Goal: Navigation & Orientation: Understand site structure

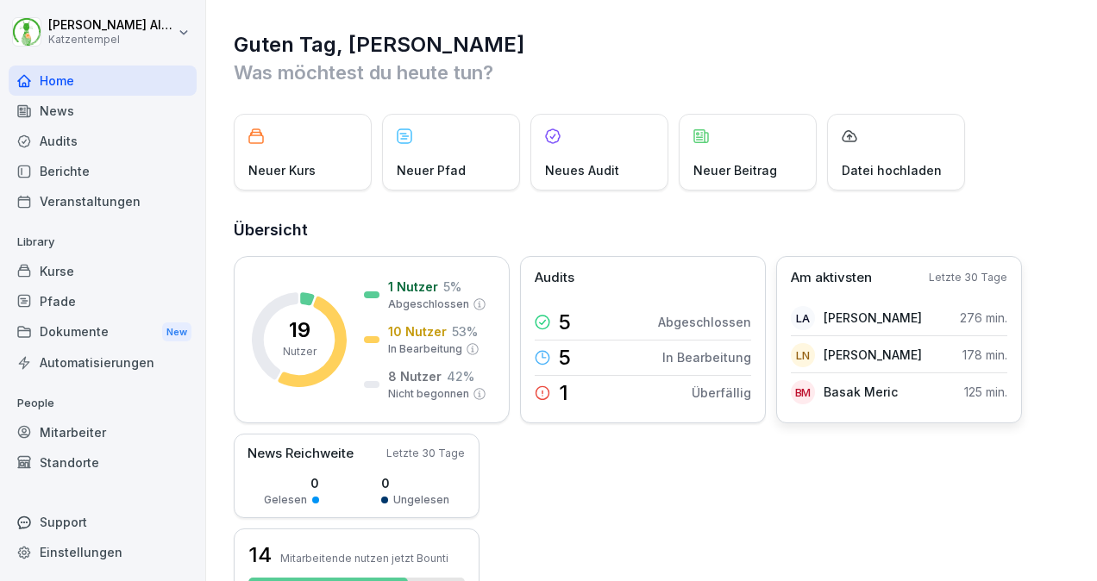
click at [854, 271] on p "Am aktivsten" at bounding box center [831, 278] width 81 height 20
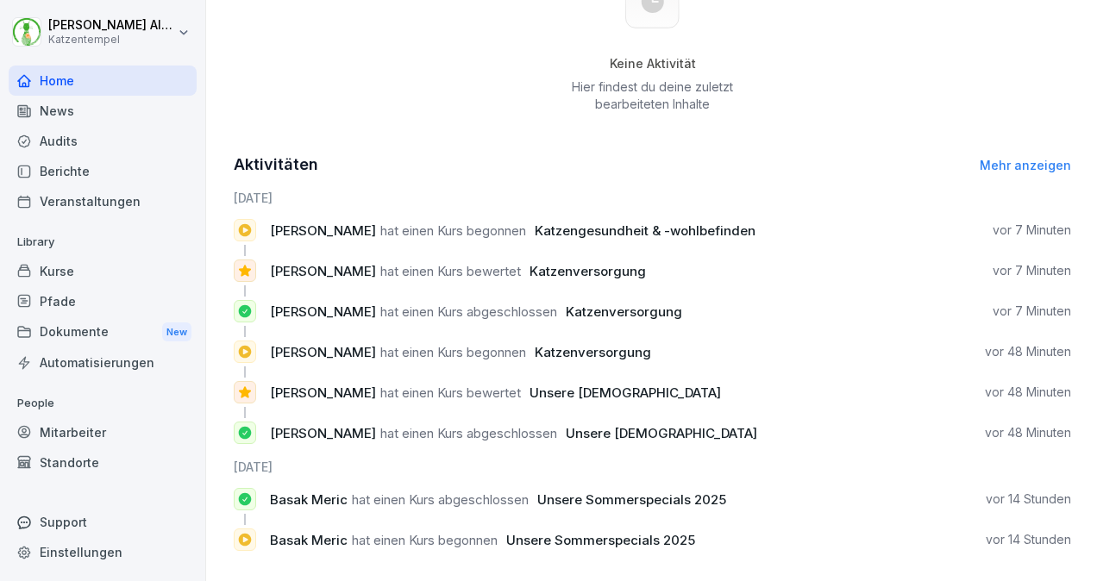
scroll to position [719, 0]
click at [128, 112] on div "News" at bounding box center [103, 111] width 188 height 30
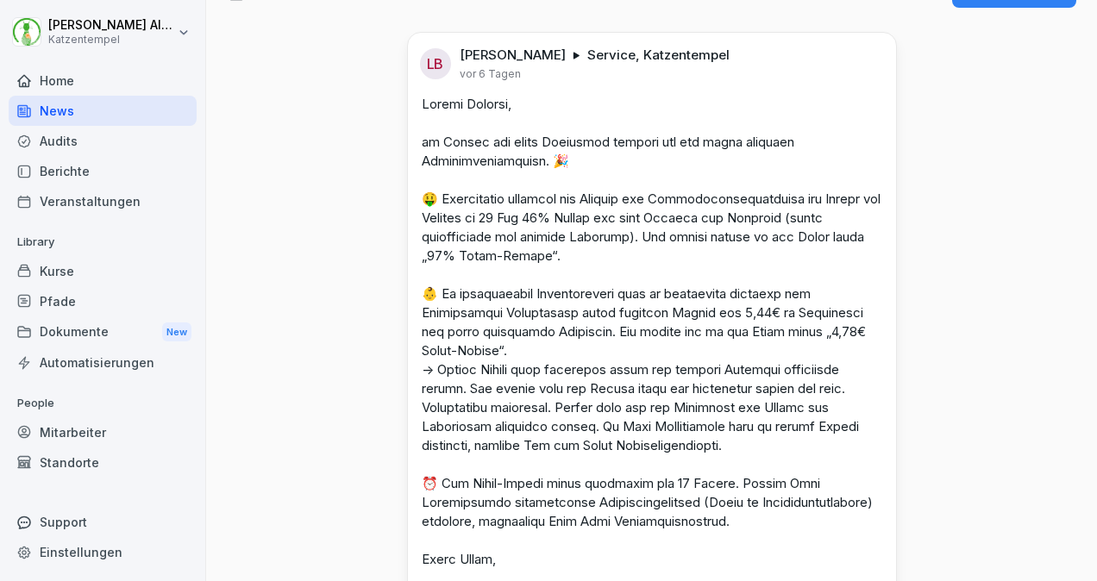
scroll to position [38, 0]
click at [59, 135] on div "Audits" at bounding box center [103, 141] width 188 height 30
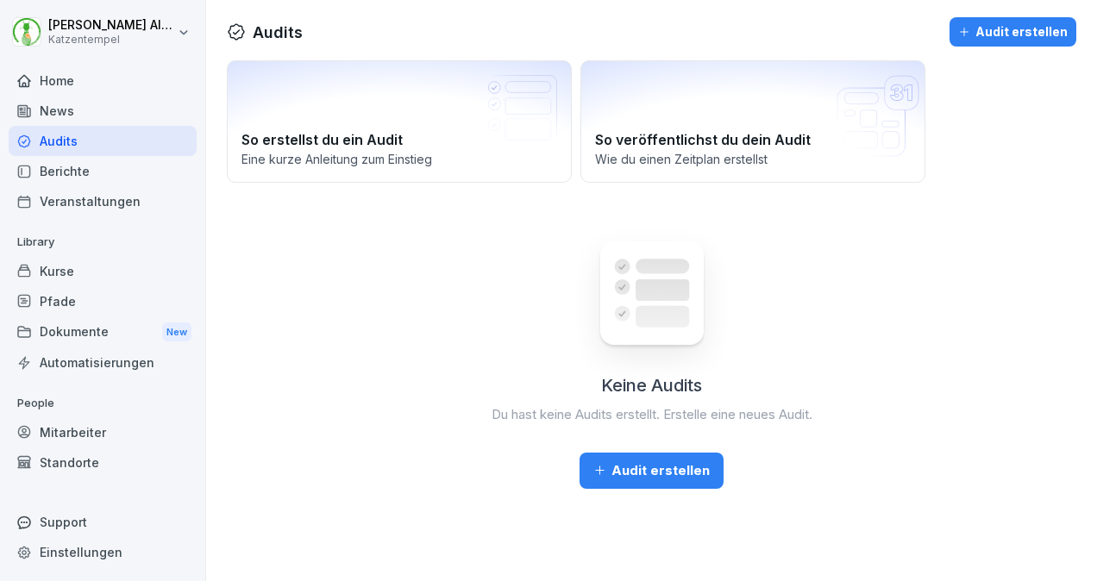
click at [61, 167] on div "Berichte" at bounding box center [103, 171] width 188 height 30
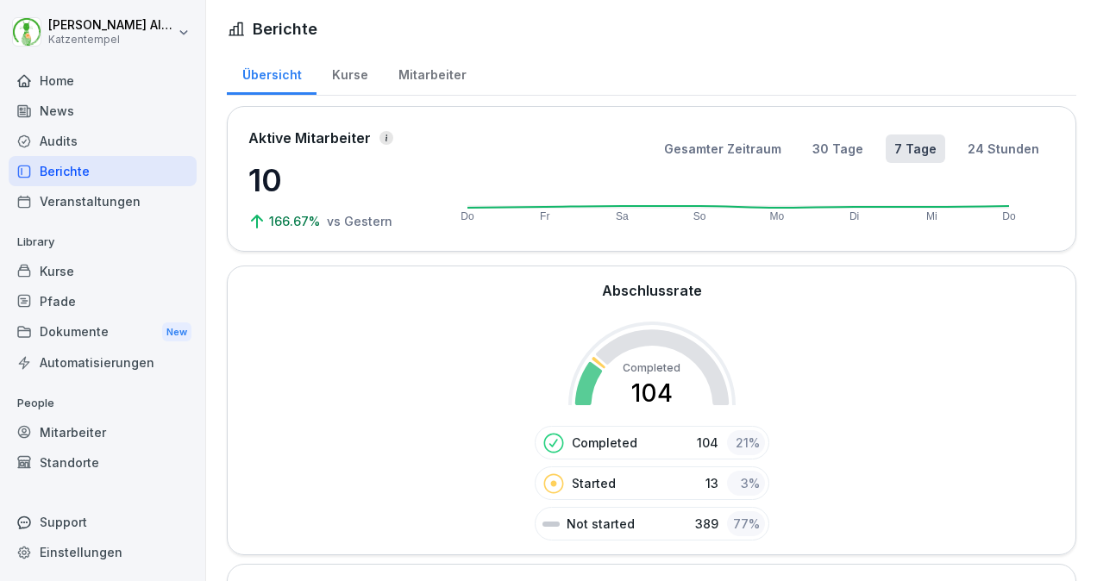
click at [329, 71] on div "Kurse" at bounding box center [349, 73] width 66 height 44
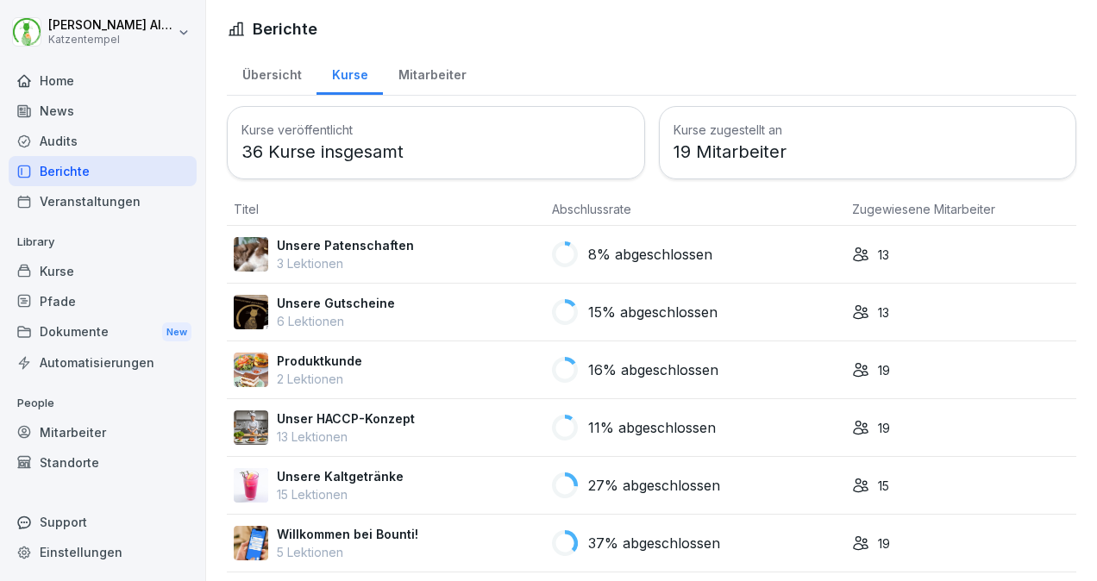
click at [443, 78] on div "Mitarbeiter" at bounding box center [432, 73] width 98 height 44
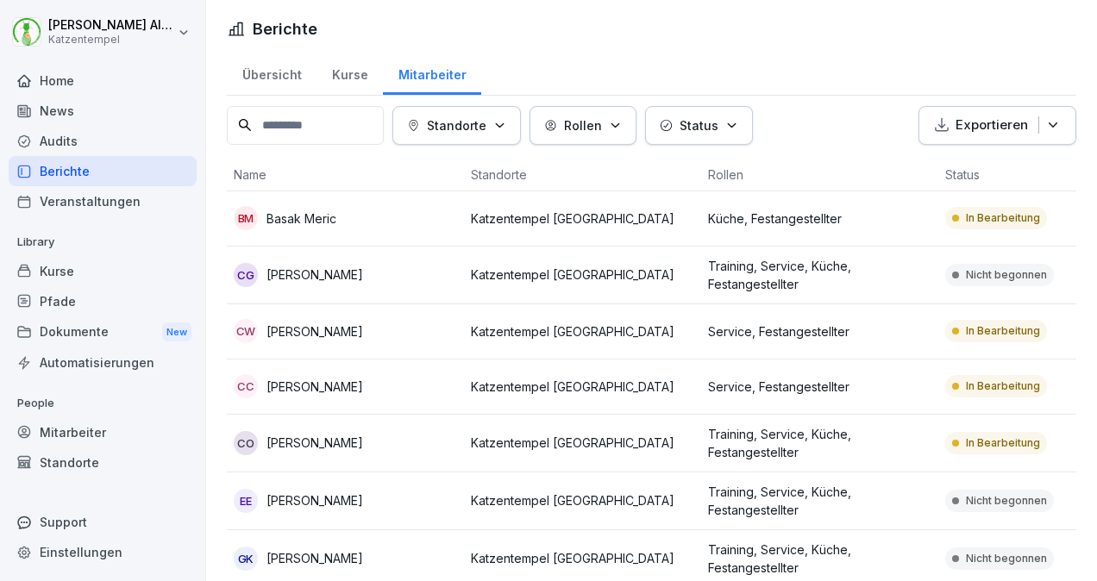
click at [114, 426] on div "Mitarbeiter" at bounding box center [103, 432] width 188 height 30
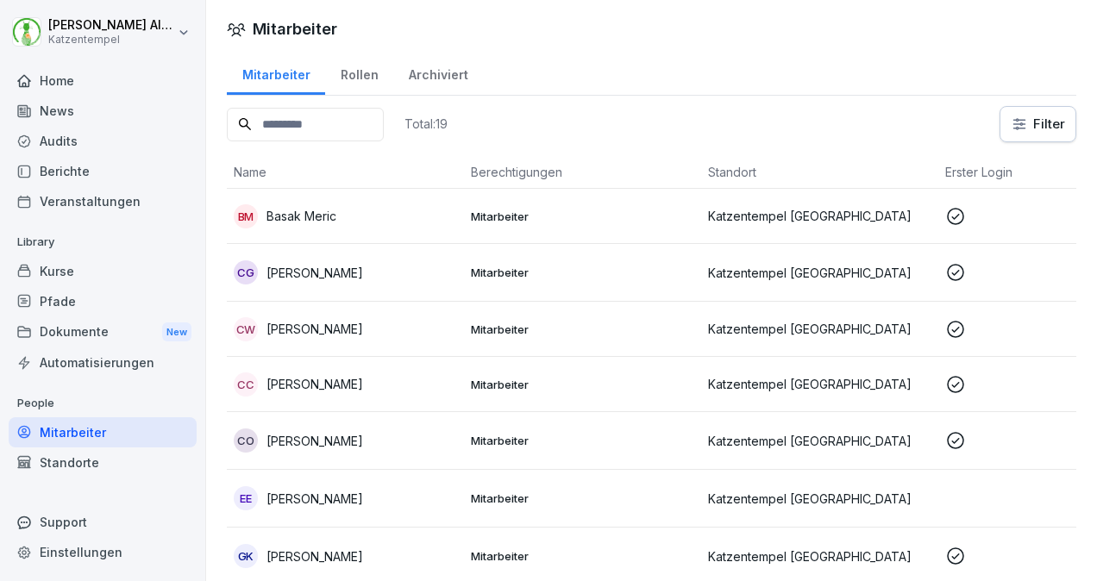
click at [71, 272] on div "Kurse" at bounding box center [103, 271] width 188 height 30
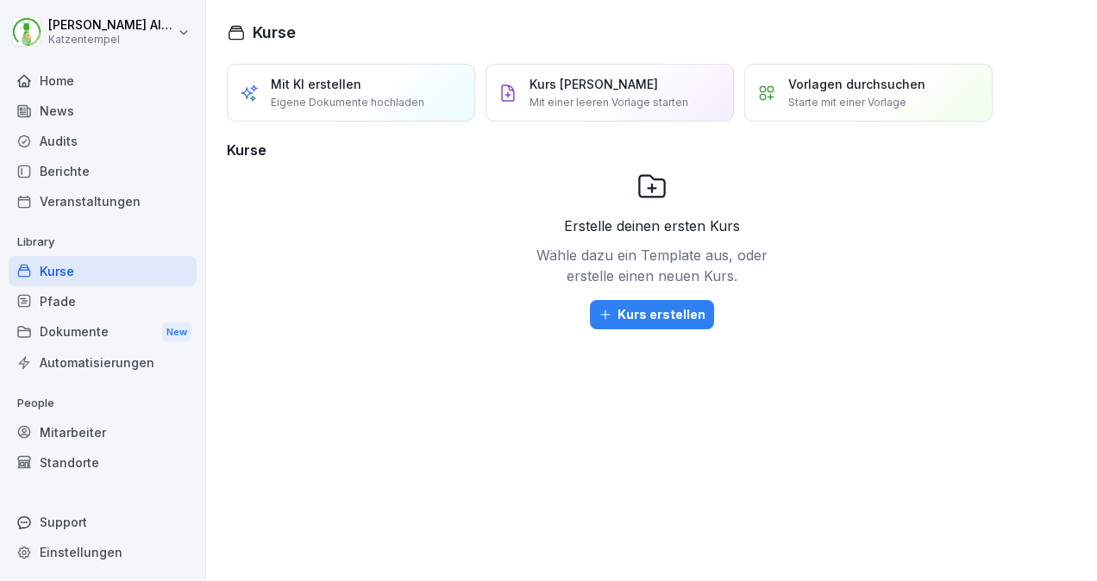
click at [103, 295] on div "Pfade" at bounding box center [103, 301] width 188 height 30
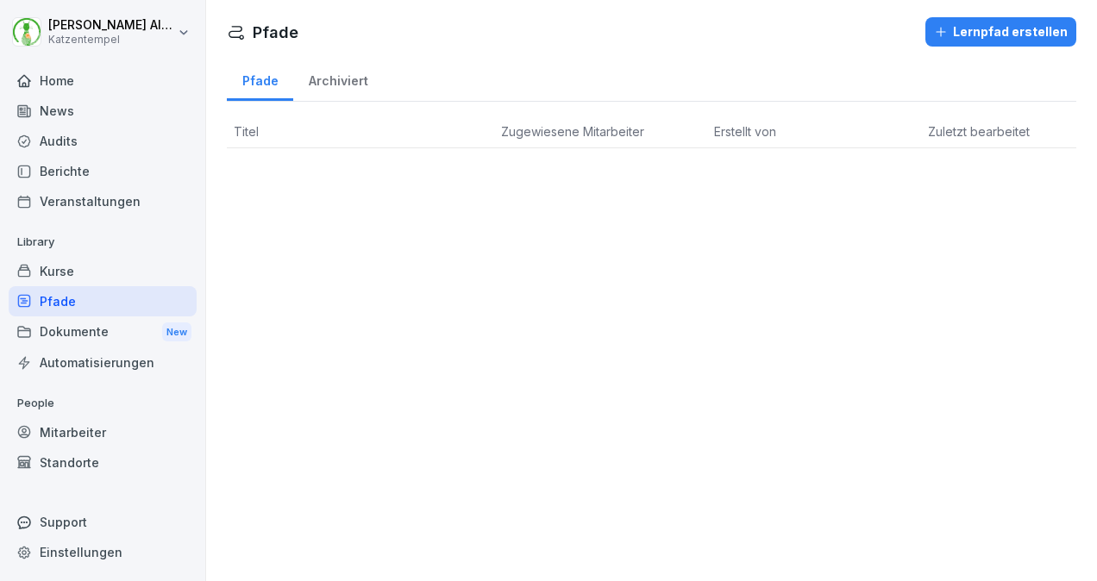
click at [344, 78] on div "Archiviert" at bounding box center [338, 79] width 90 height 44
click at [89, 357] on div "Automatisierungen" at bounding box center [103, 362] width 188 height 30
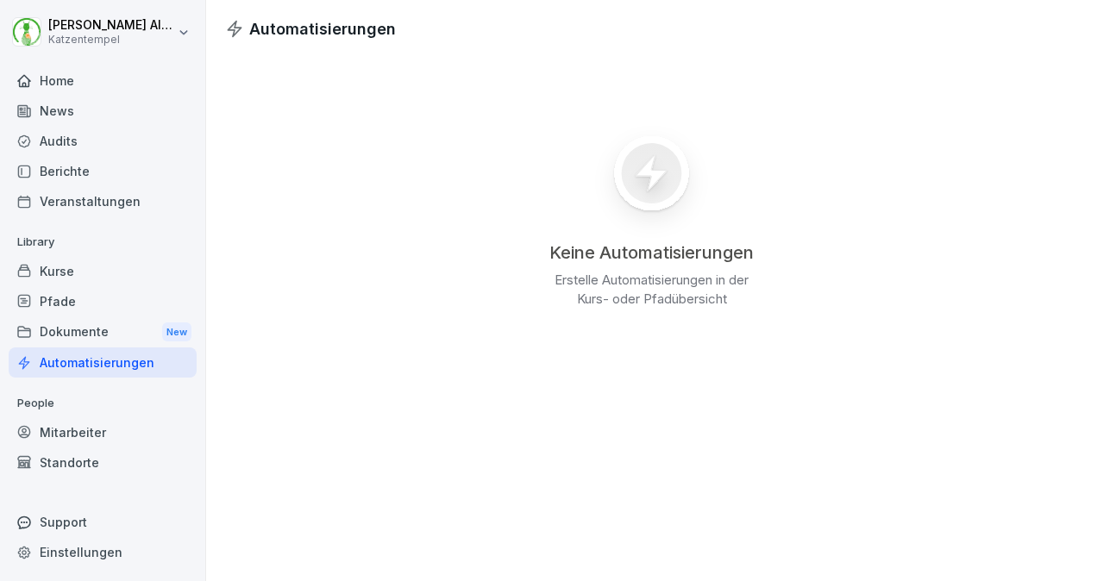
click at [54, 86] on div "Home" at bounding box center [103, 81] width 188 height 30
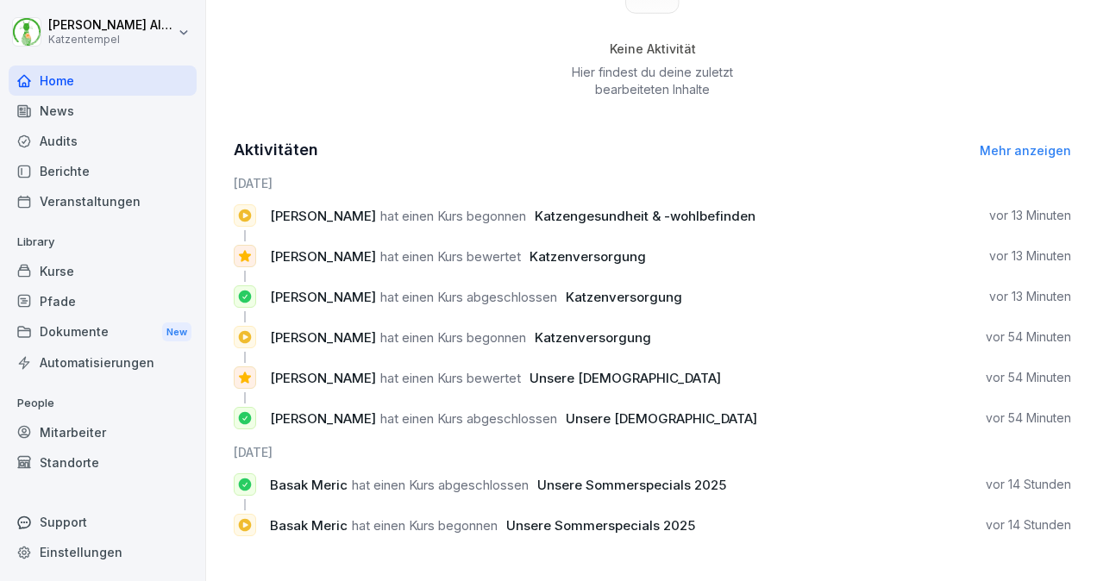
scroll to position [746, 0]
click at [985, 143] on link "Mehr anzeigen" at bounding box center [1025, 150] width 91 height 15
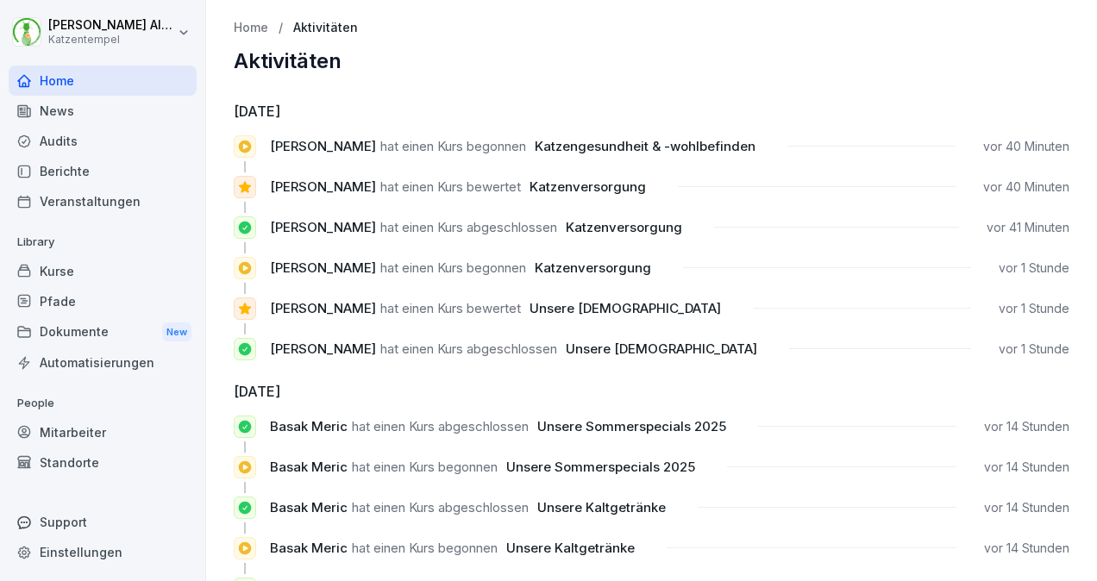
click at [145, 106] on div "News" at bounding box center [103, 111] width 188 height 30
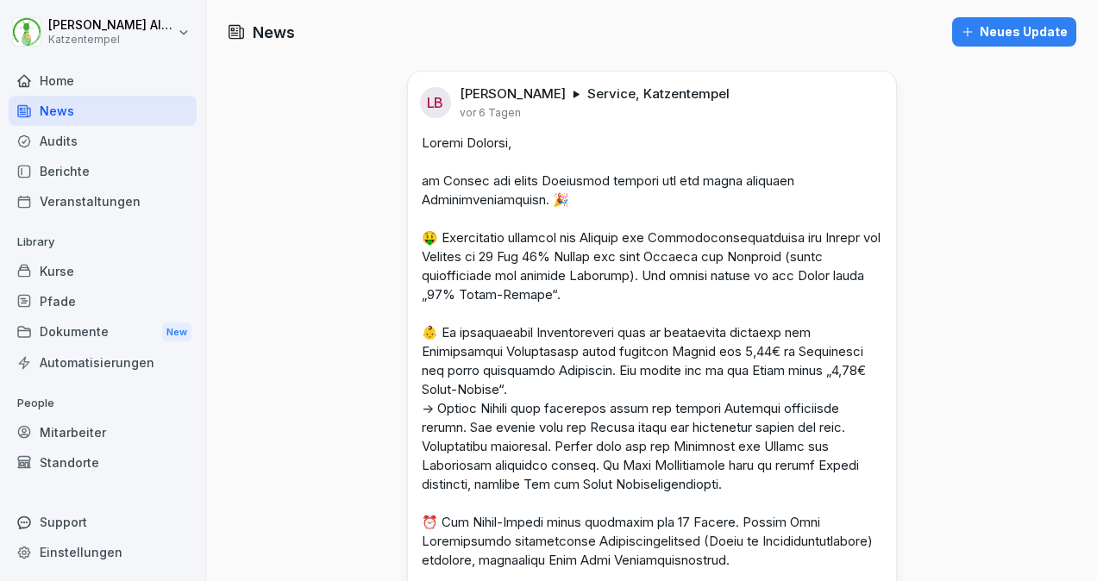
click at [65, 134] on div "Audits" at bounding box center [103, 141] width 188 height 30
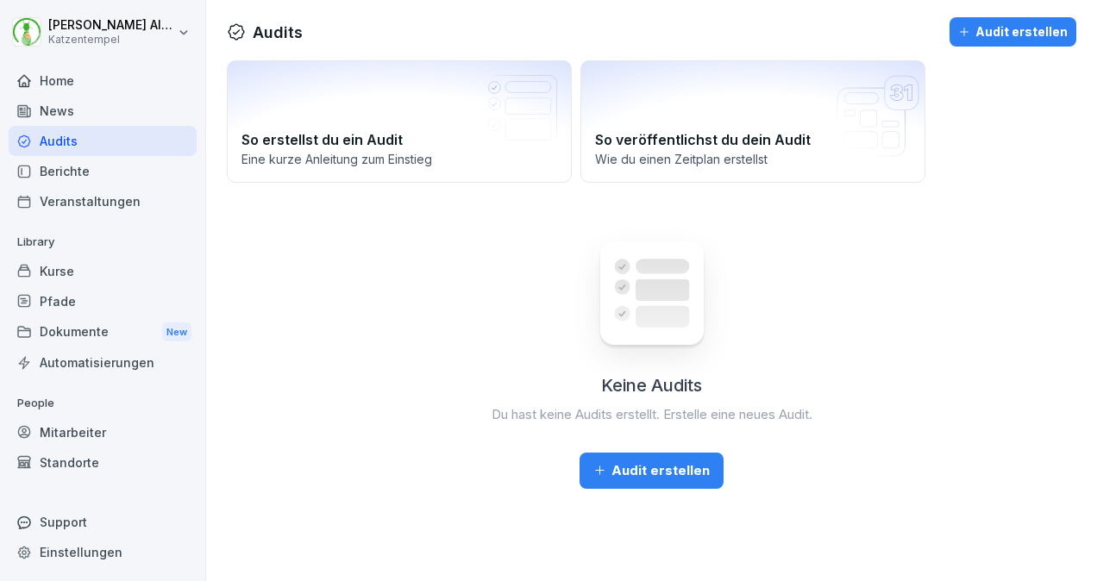
click at [95, 172] on div "Berichte" at bounding box center [103, 171] width 188 height 30
